Goal: Task Accomplishment & Management: Manage account settings

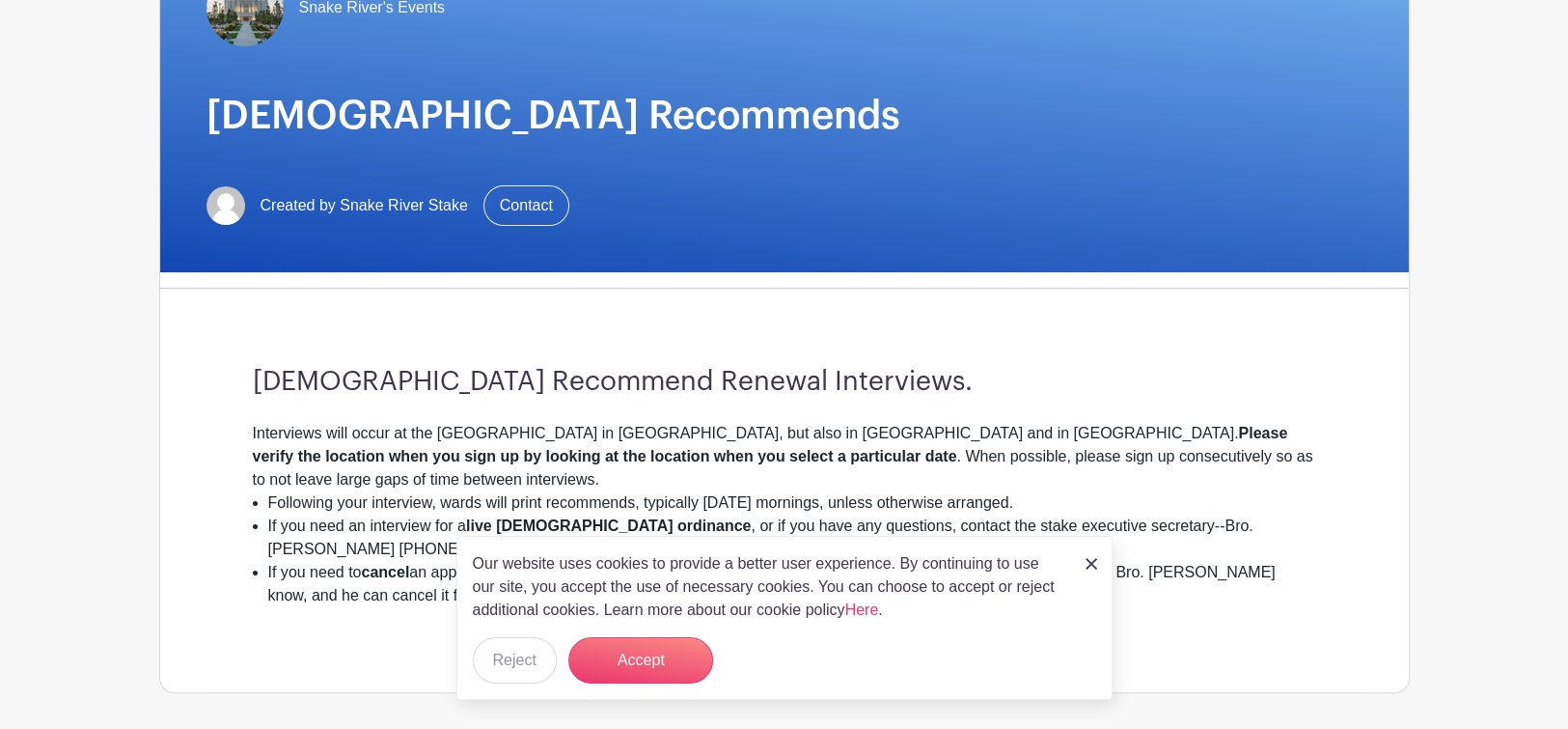
scroll to position [285, 0]
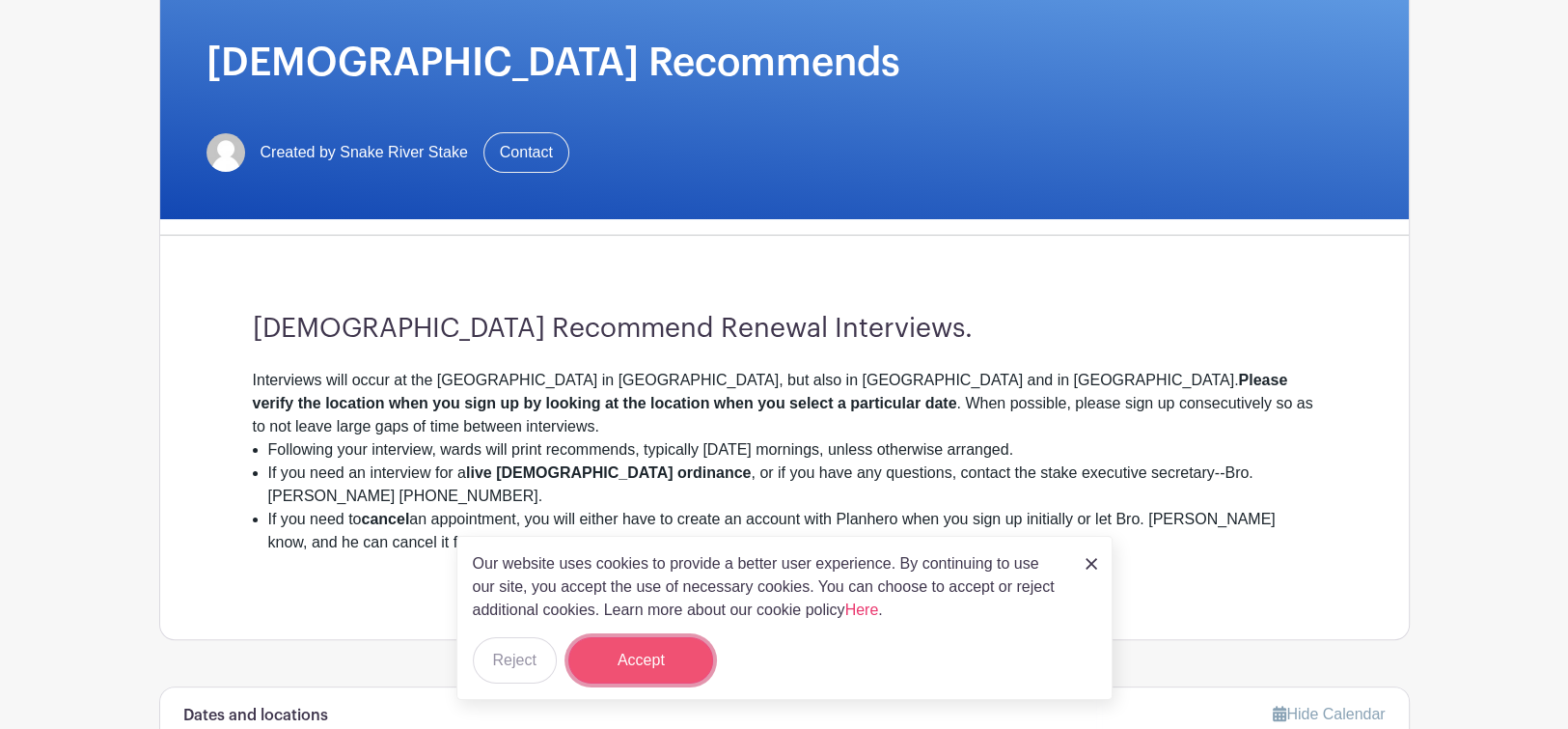
click at [637, 652] on button "Accept" at bounding box center [641, 660] width 145 height 47
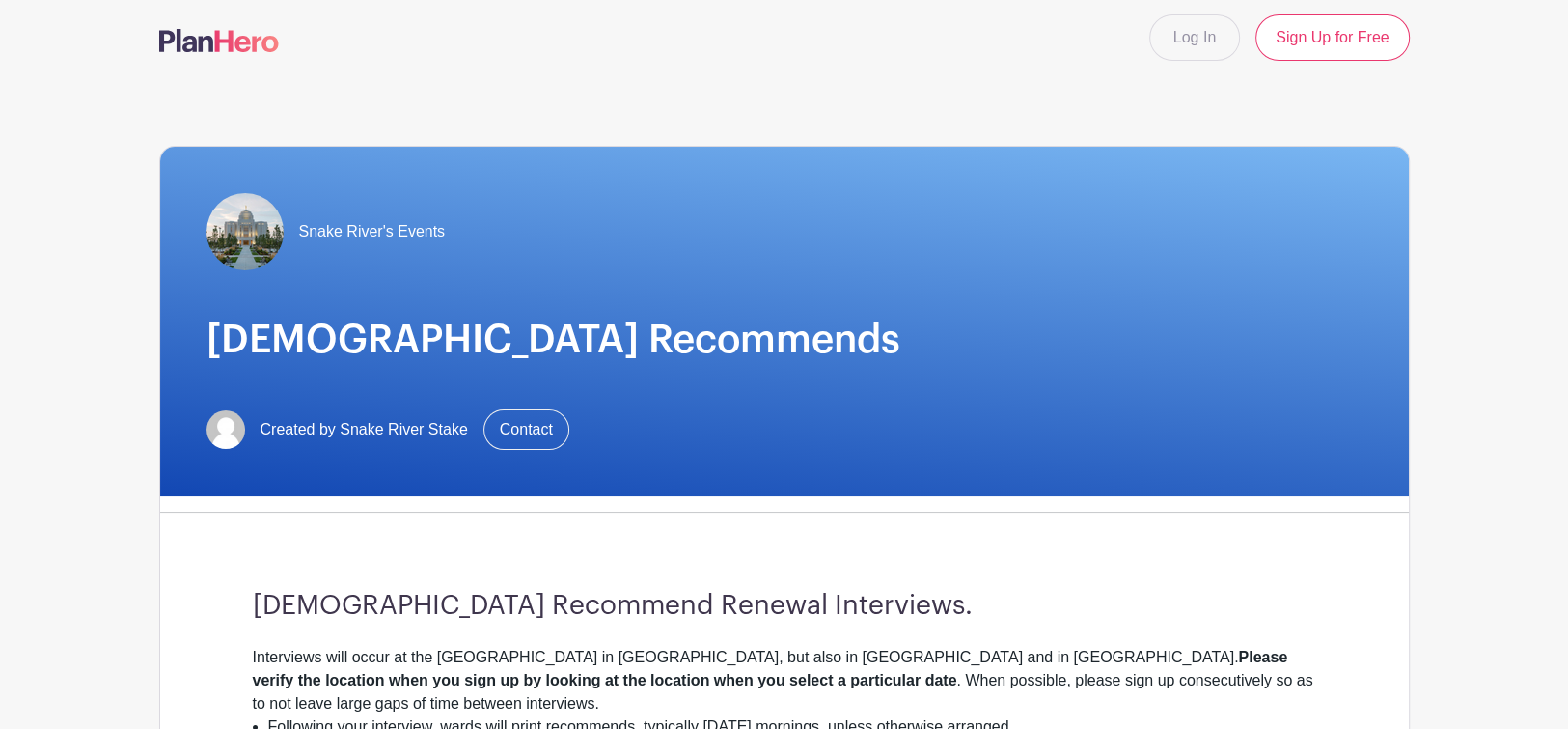
scroll to position [0, 0]
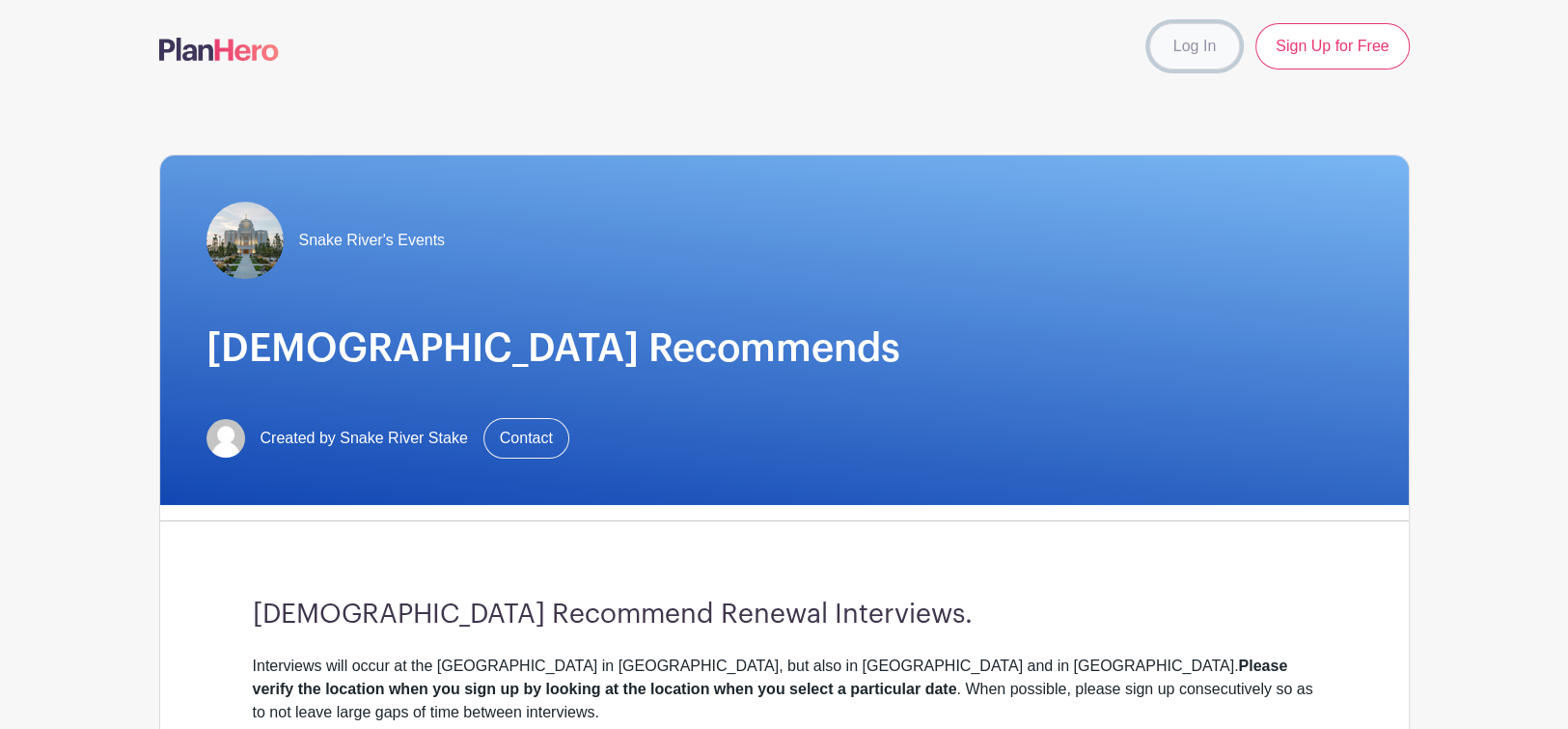
click at [1195, 44] on link "Log In" at bounding box center [1195, 46] width 91 height 47
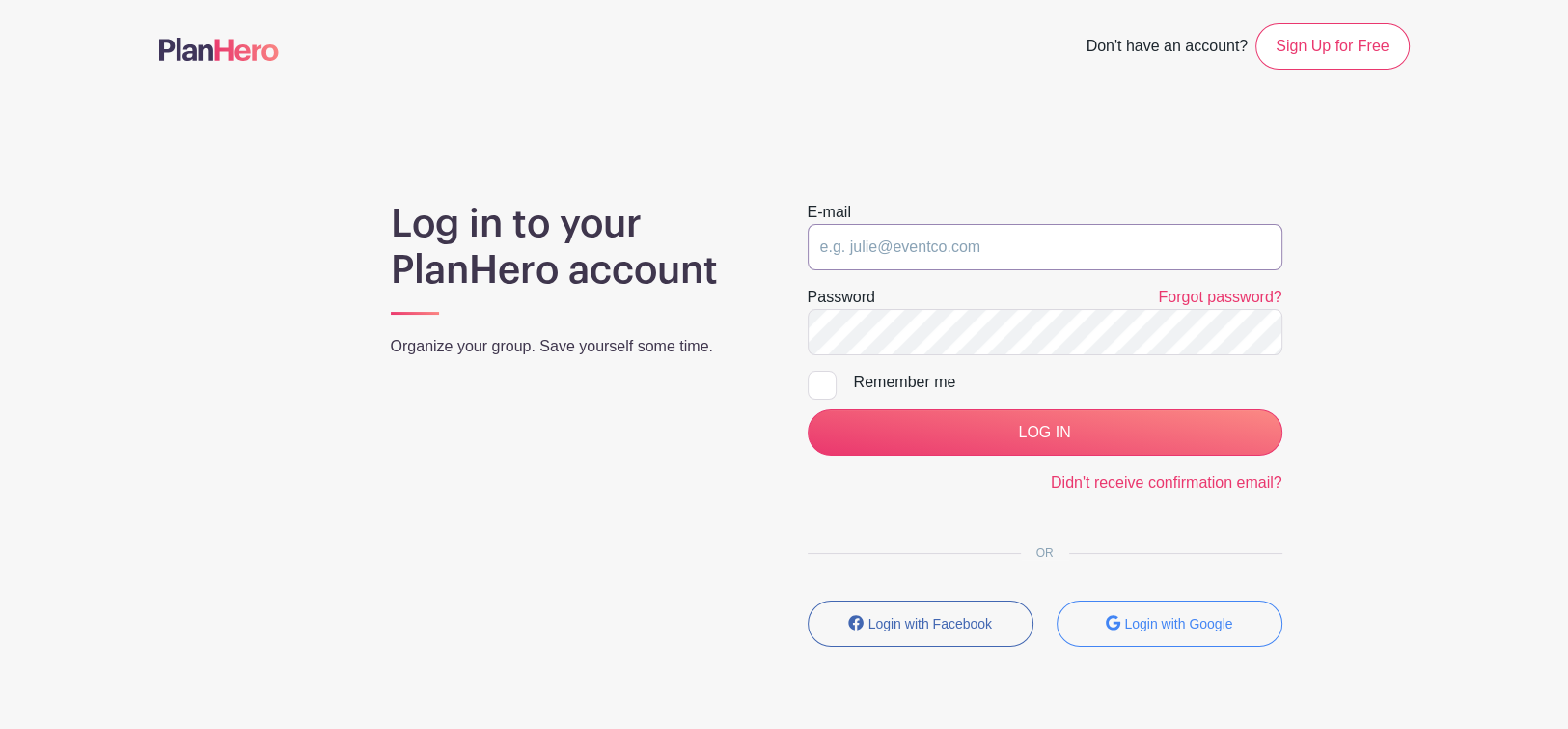
type input "[EMAIL_ADDRESS][DOMAIN_NAME]"
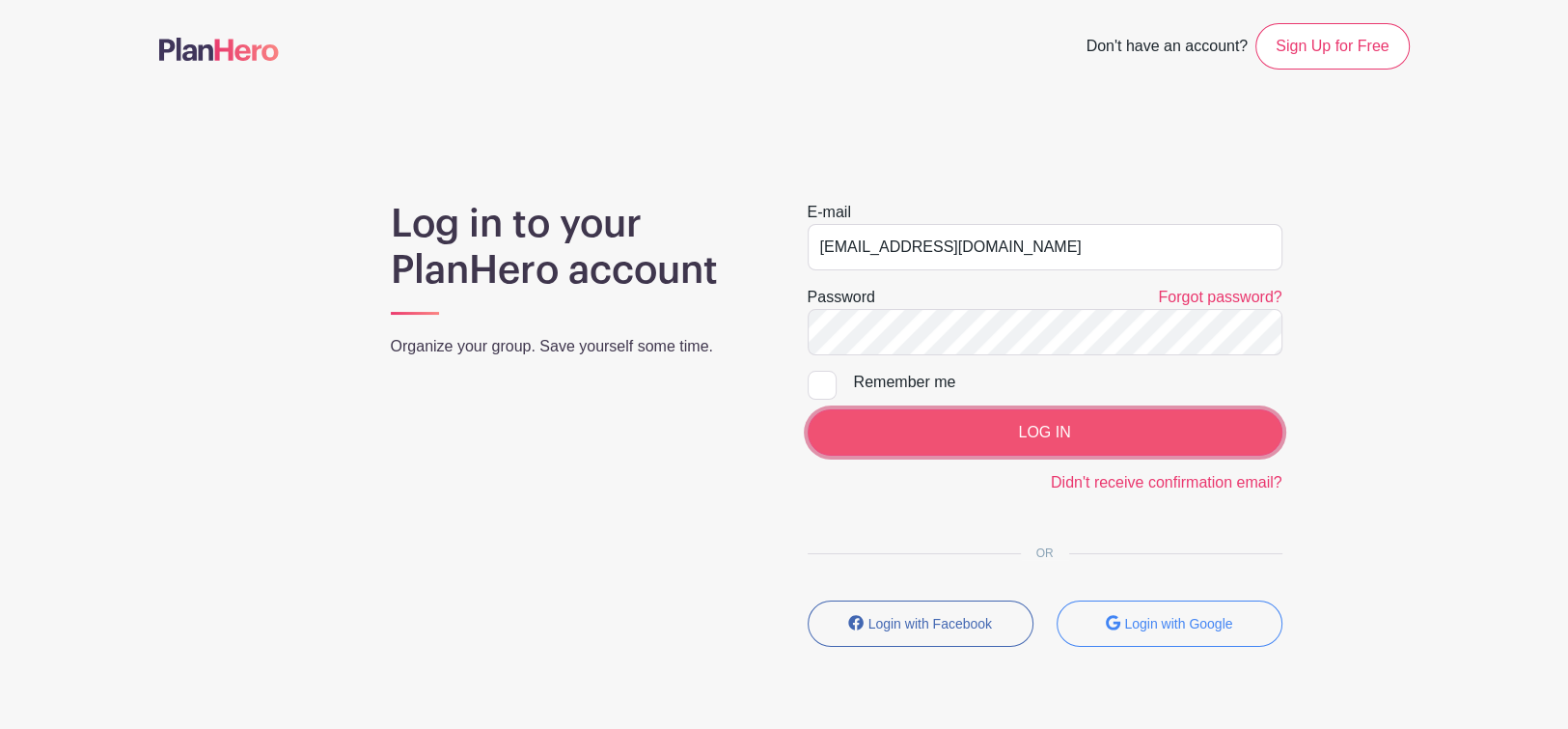
click at [1050, 425] on input "LOG IN" at bounding box center [1044, 432] width 474 height 47
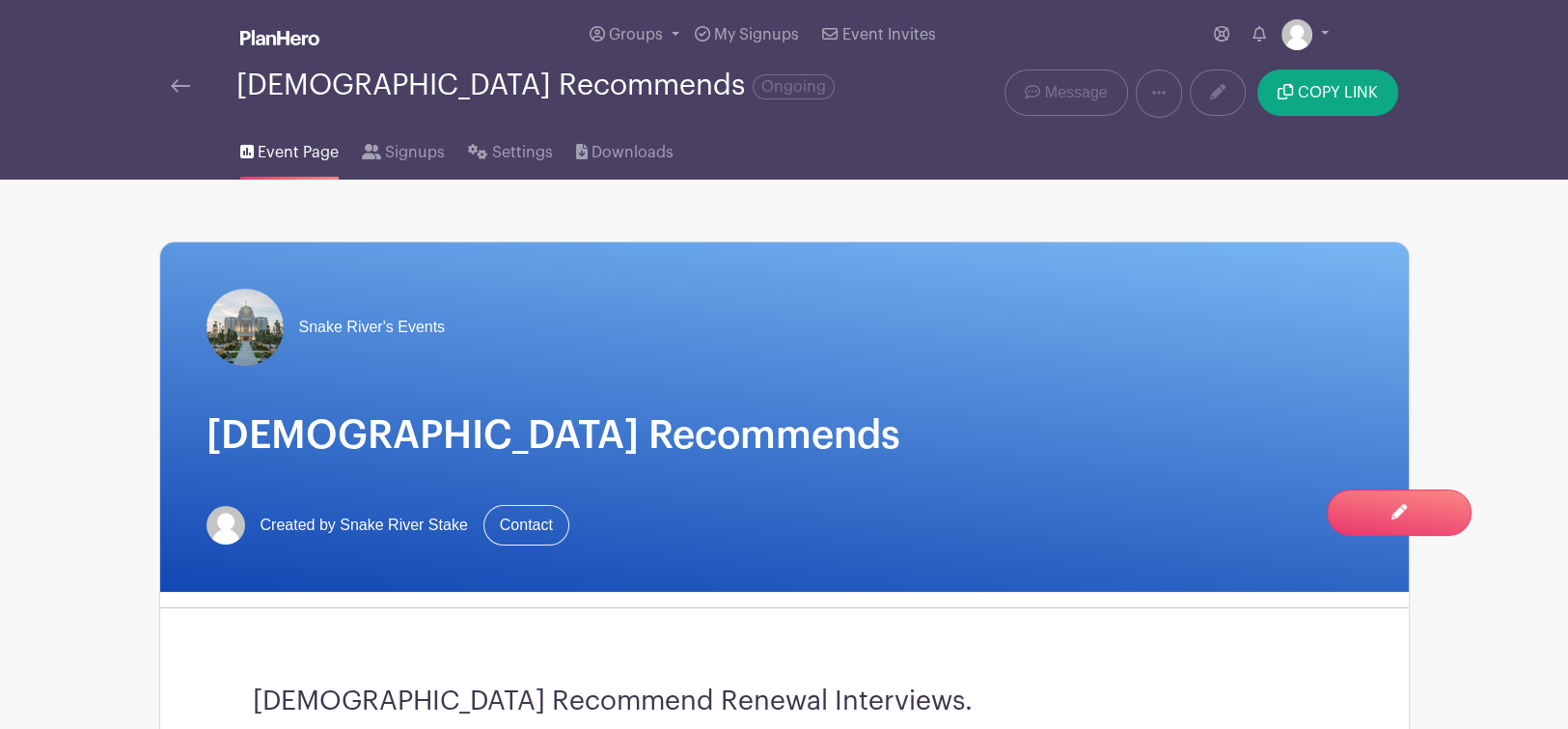
scroll to position [214, 0]
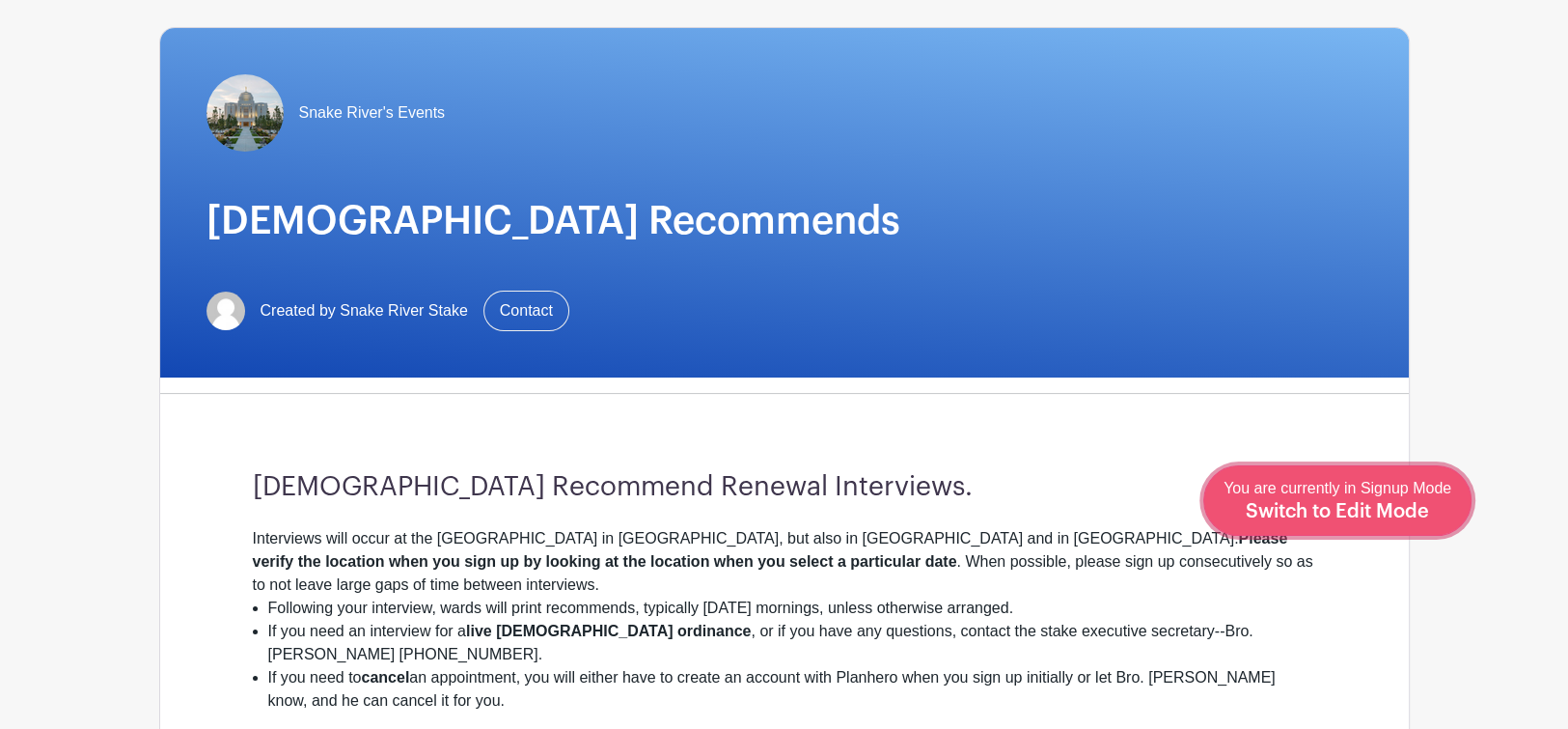
click at [1378, 517] on span "Switch to Edit Mode" at bounding box center [1337, 511] width 183 height 19
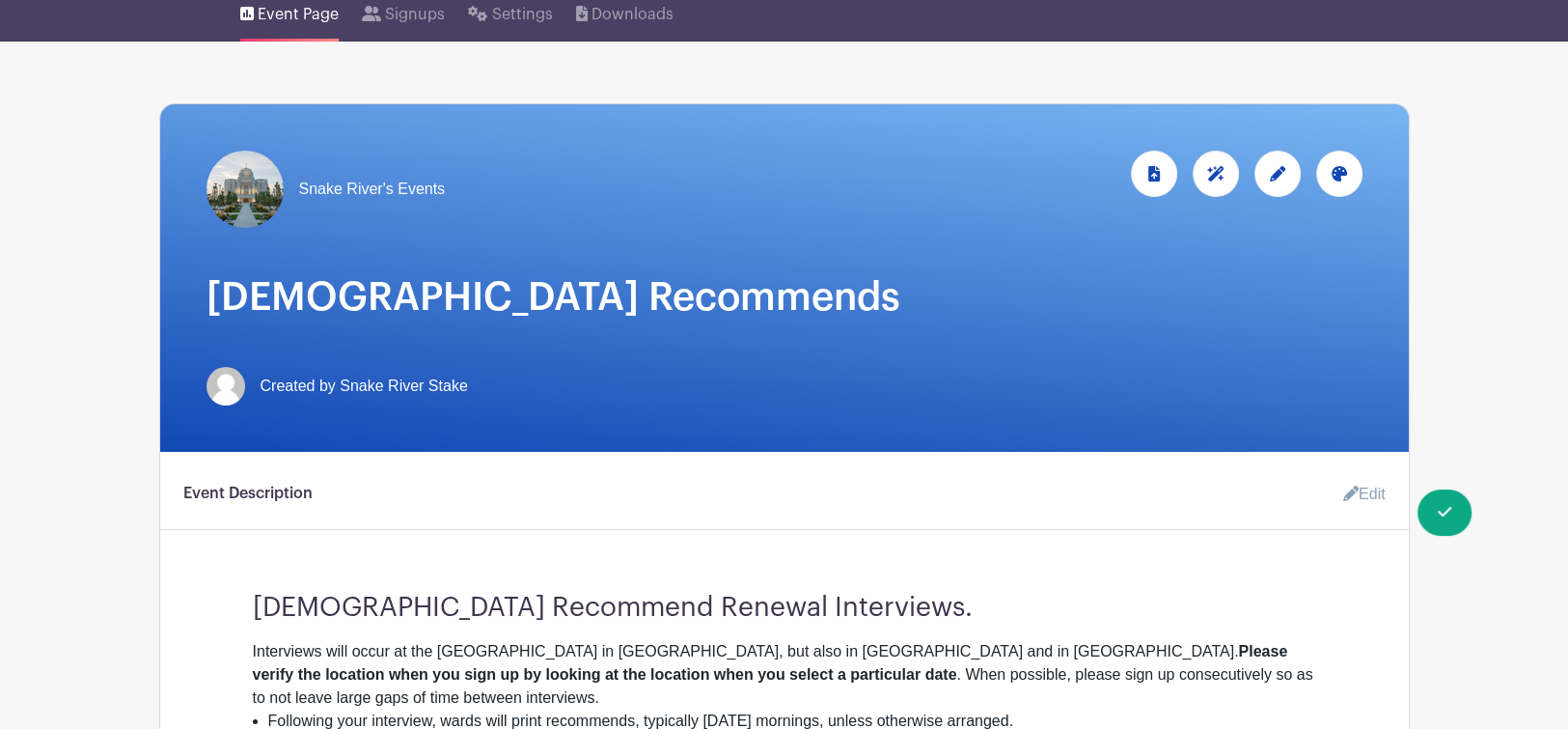
scroll to position [429, 0]
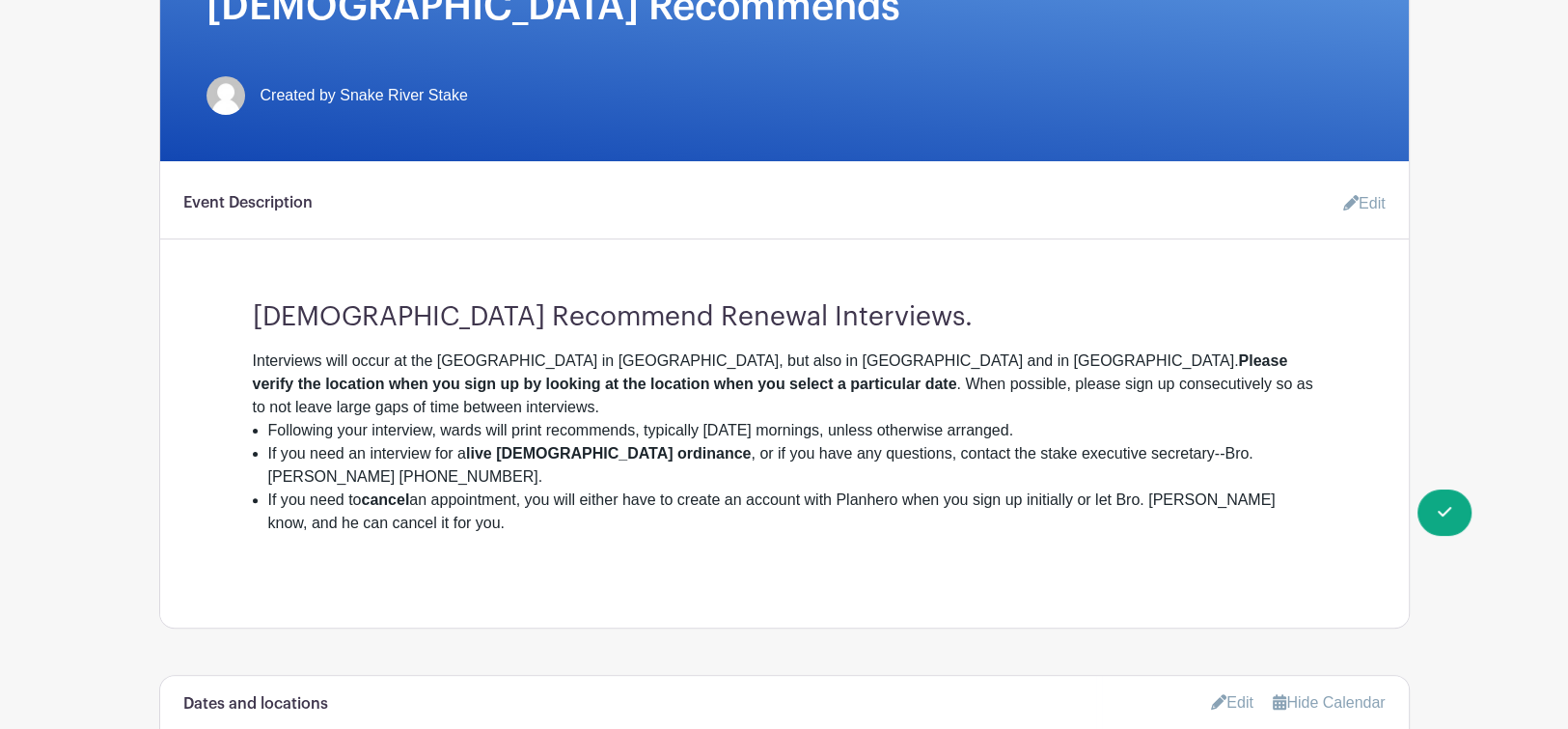
click at [1355, 204] on link "Edit" at bounding box center [1357, 203] width 57 height 39
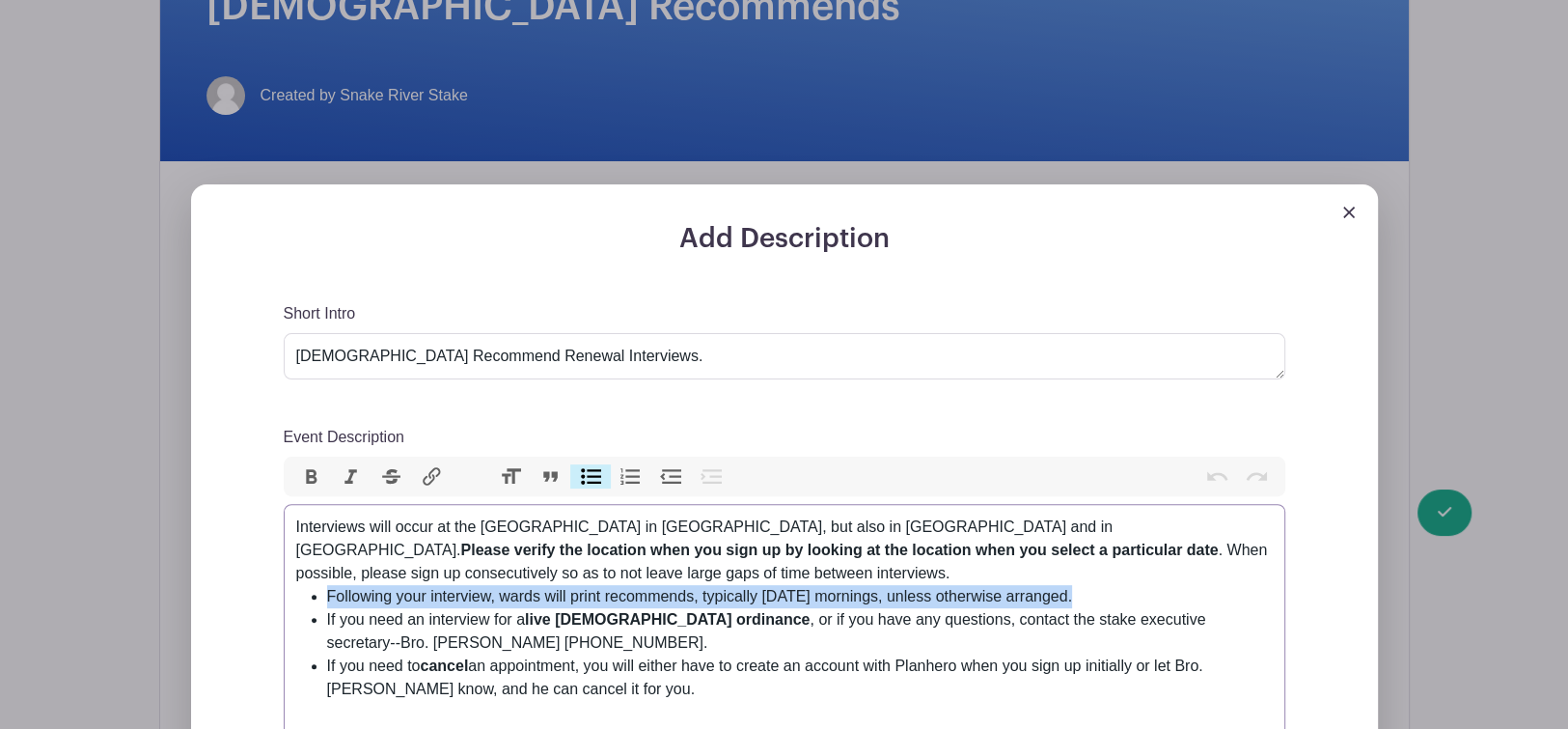
drag, startPoint x: 1092, startPoint y: 593, endPoint x: 330, endPoint y: 590, distance: 762.0
click at [330, 591] on li "Following your interview, wards will print recommends, typically [DATE] morning…" at bounding box center [799, 595] width 946 height 23
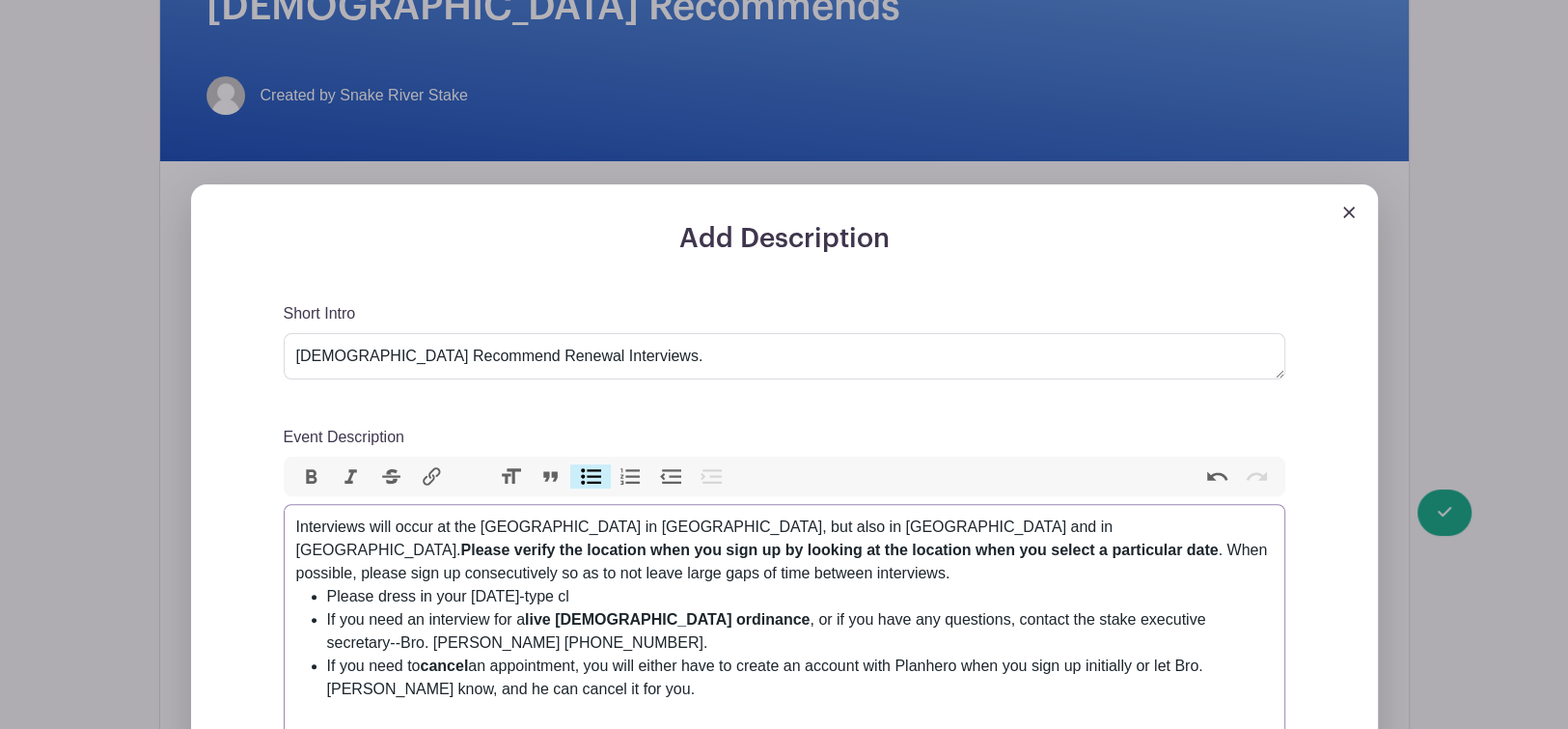
click at [466, 589] on li "Please dress in your Sunday-type cl" at bounding box center [799, 595] width 946 height 23
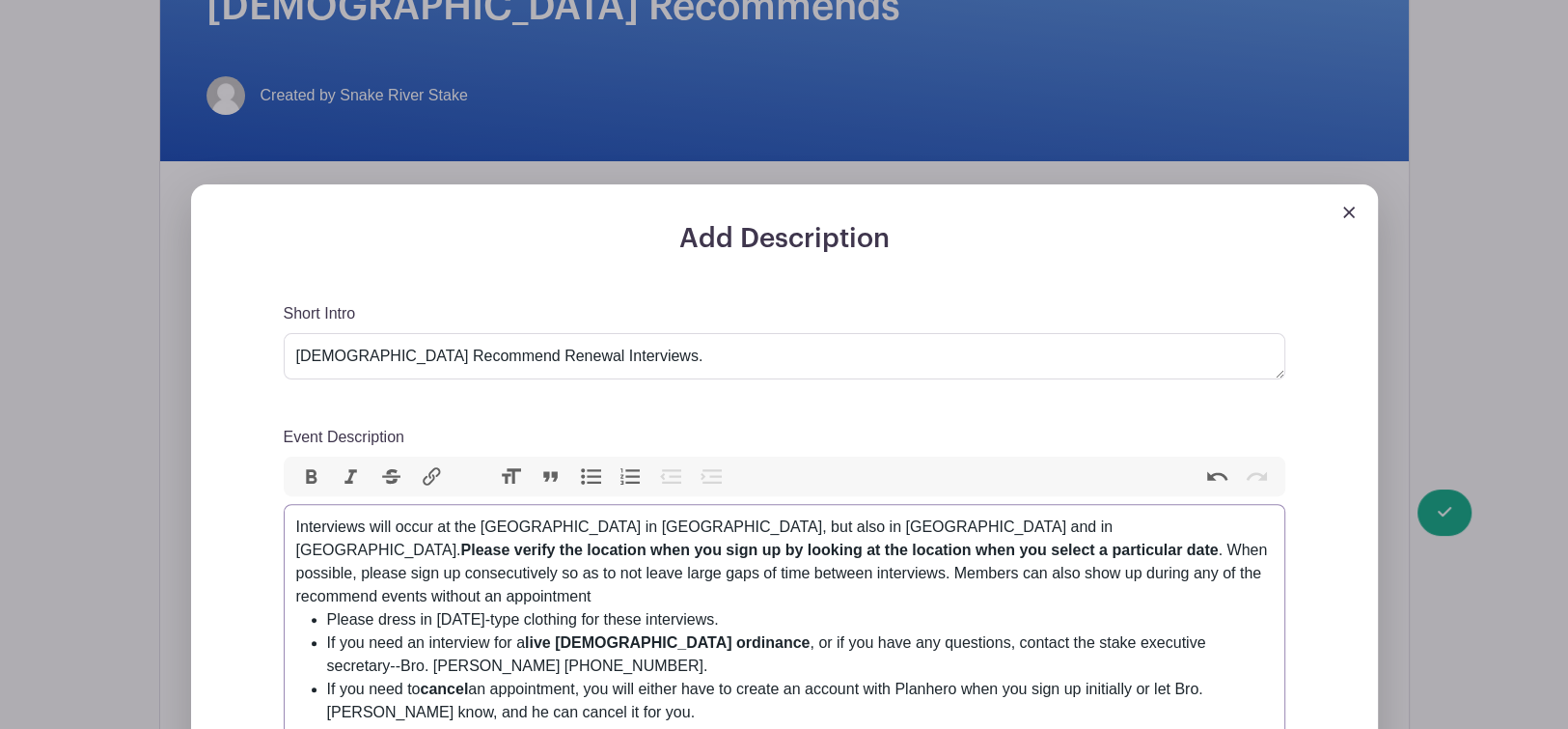
type trix-editor "<div>Interviews will occur at the Stake Center in Caldwell, but also in Marsing…"
drag, startPoint x: 322, startPoint y: 587, endPoint x: 578, endPoint y: 599, distance: 256.3
click at [578, 608] on ul "Please dress in Sunday-type clothing for these interviews. If you need an inter…" at bounding box center [784, 666] width 977 height 116
click at [321, 474] on button "Bold" at bounding box center [311, 476] width 41 height 25
click at [788, 438] on div "Event Description Bold Italic Strikethrough Link Heading Quote Code Bullets Num…" at bounding box center [784, 600] width 1001 height 350
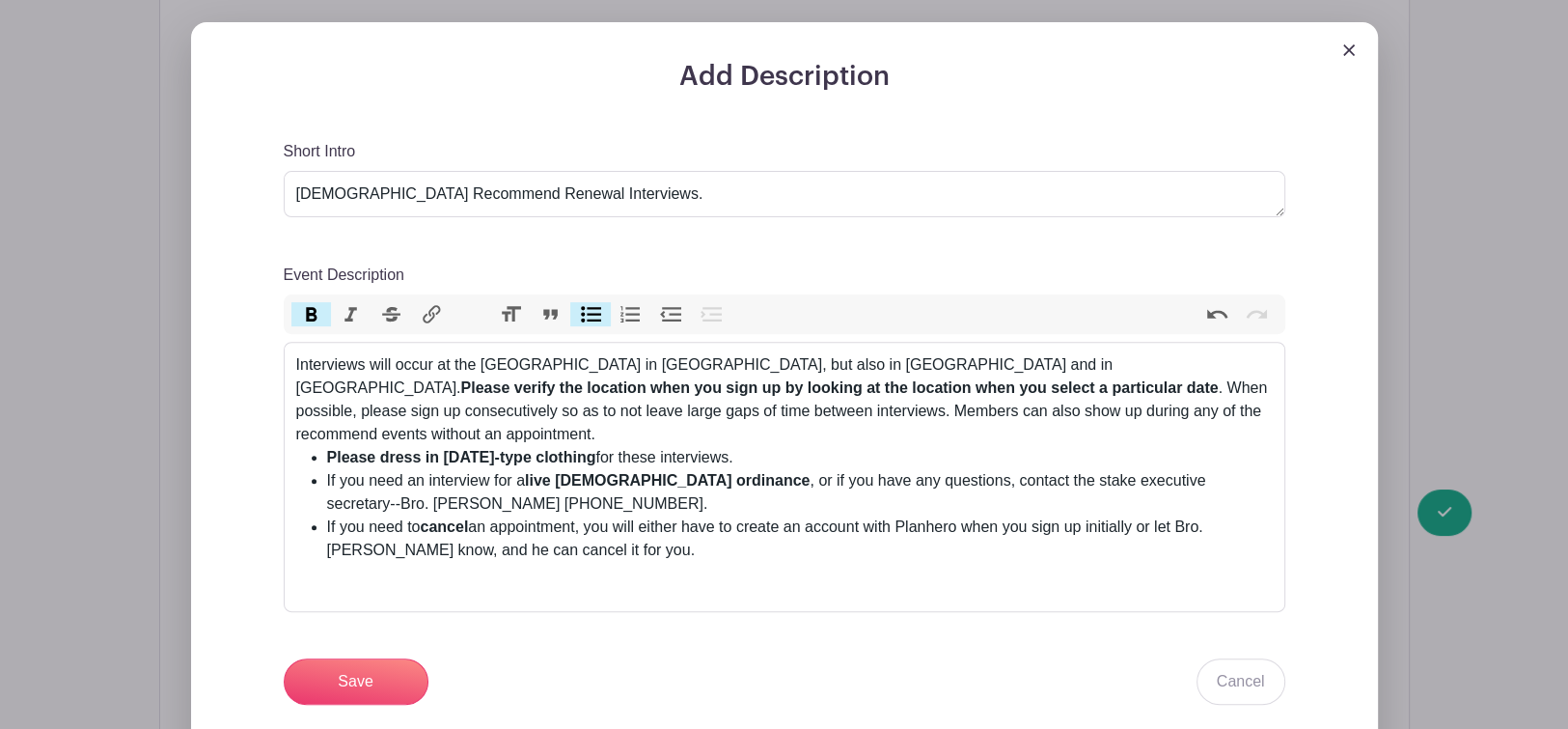
scroll to position [785, 0]
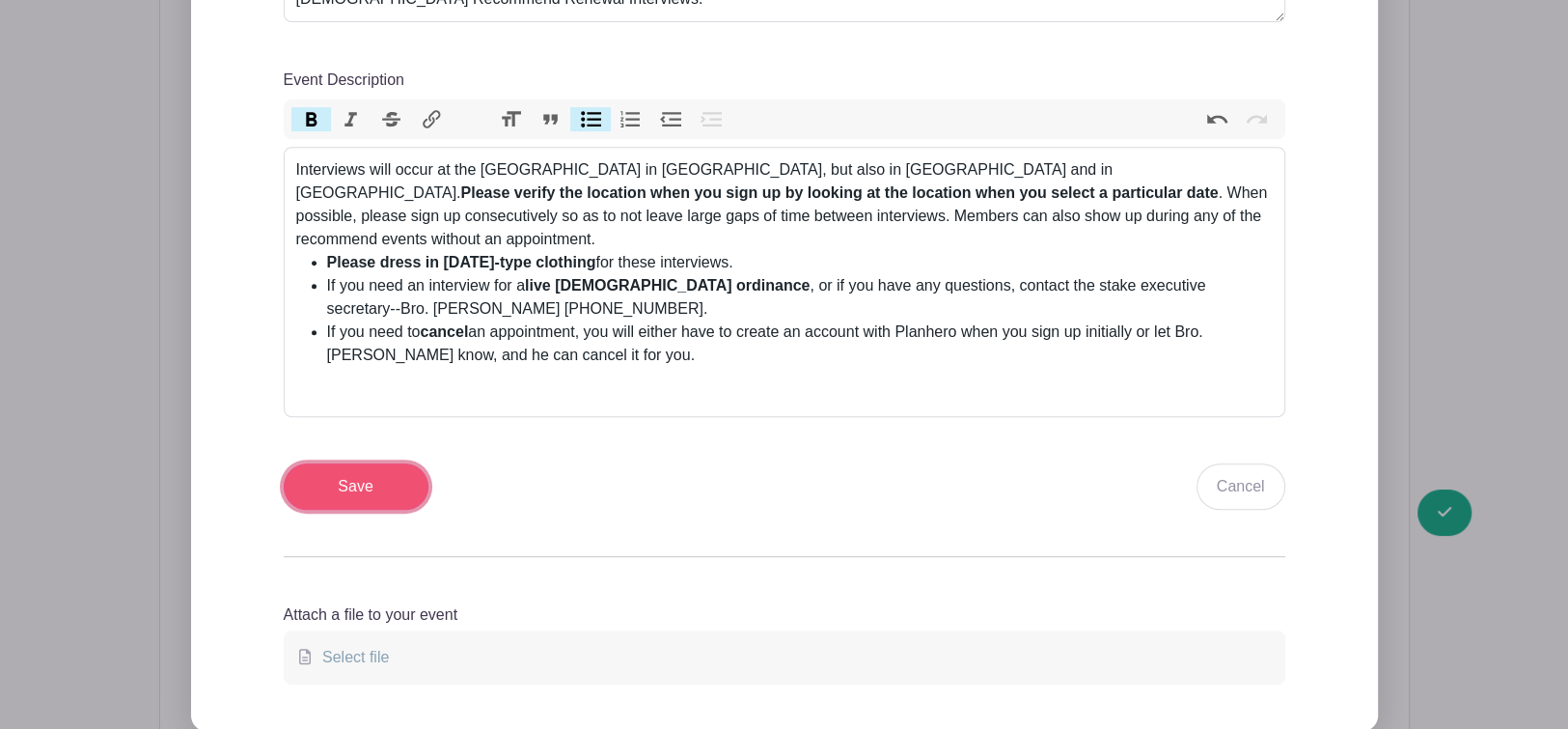
click at [370, 465] on input "Save" at bounding box center [356, 486] width 145 height 47
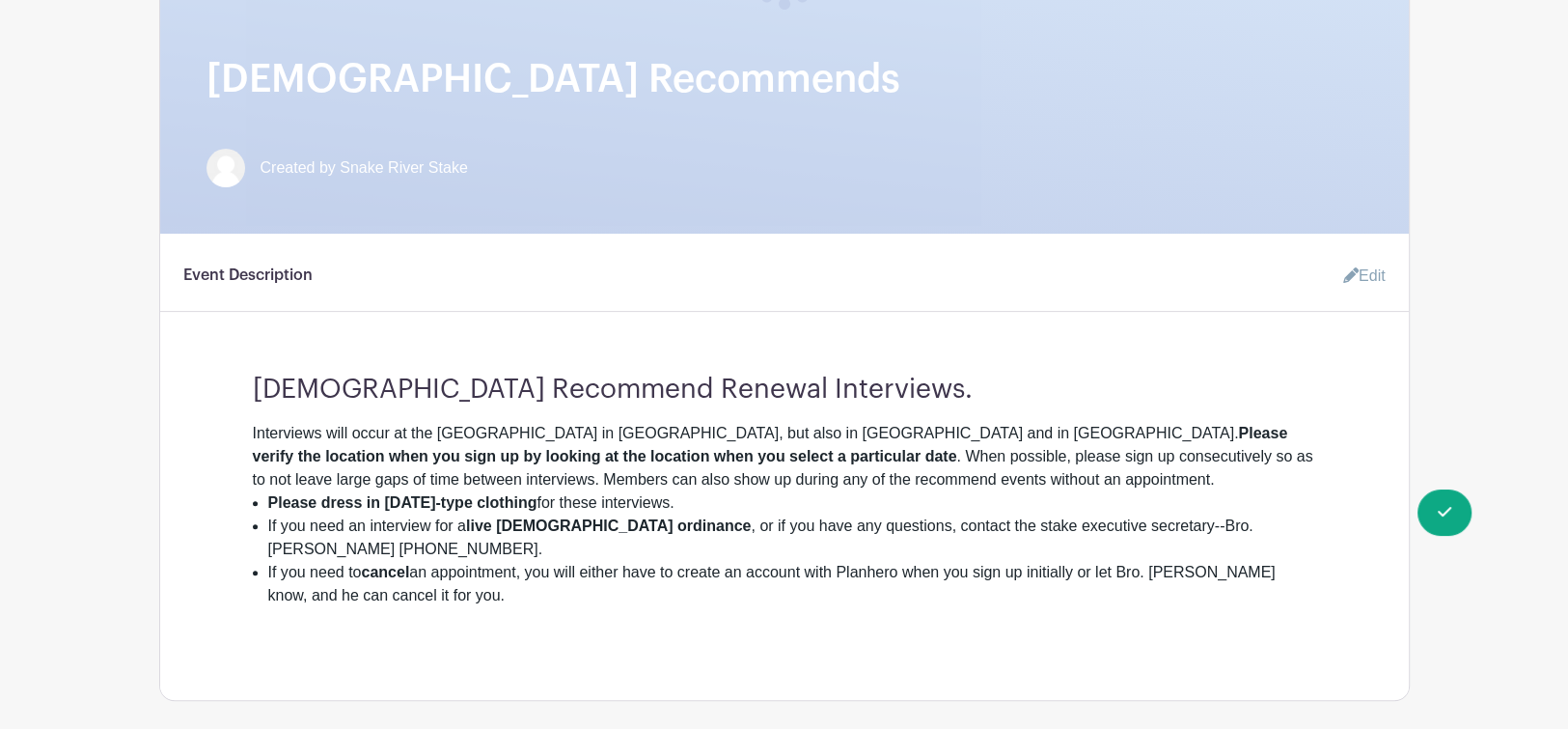
scroll to position [11, 0]
